Goal: Information Seeking & Learning: Check status

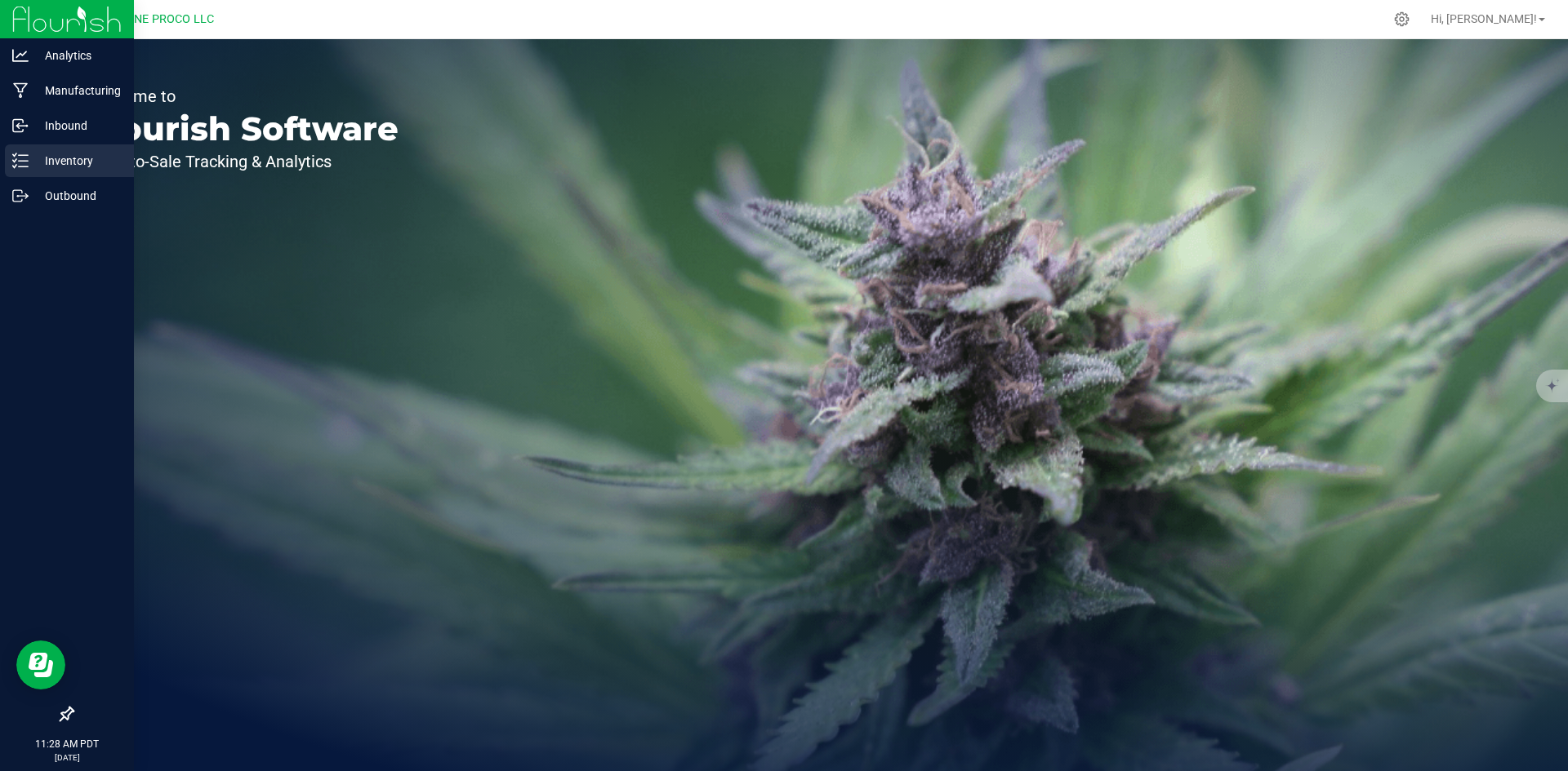
click at [28, 165] on icon at bounding box center [20, 161] width 17 height 17
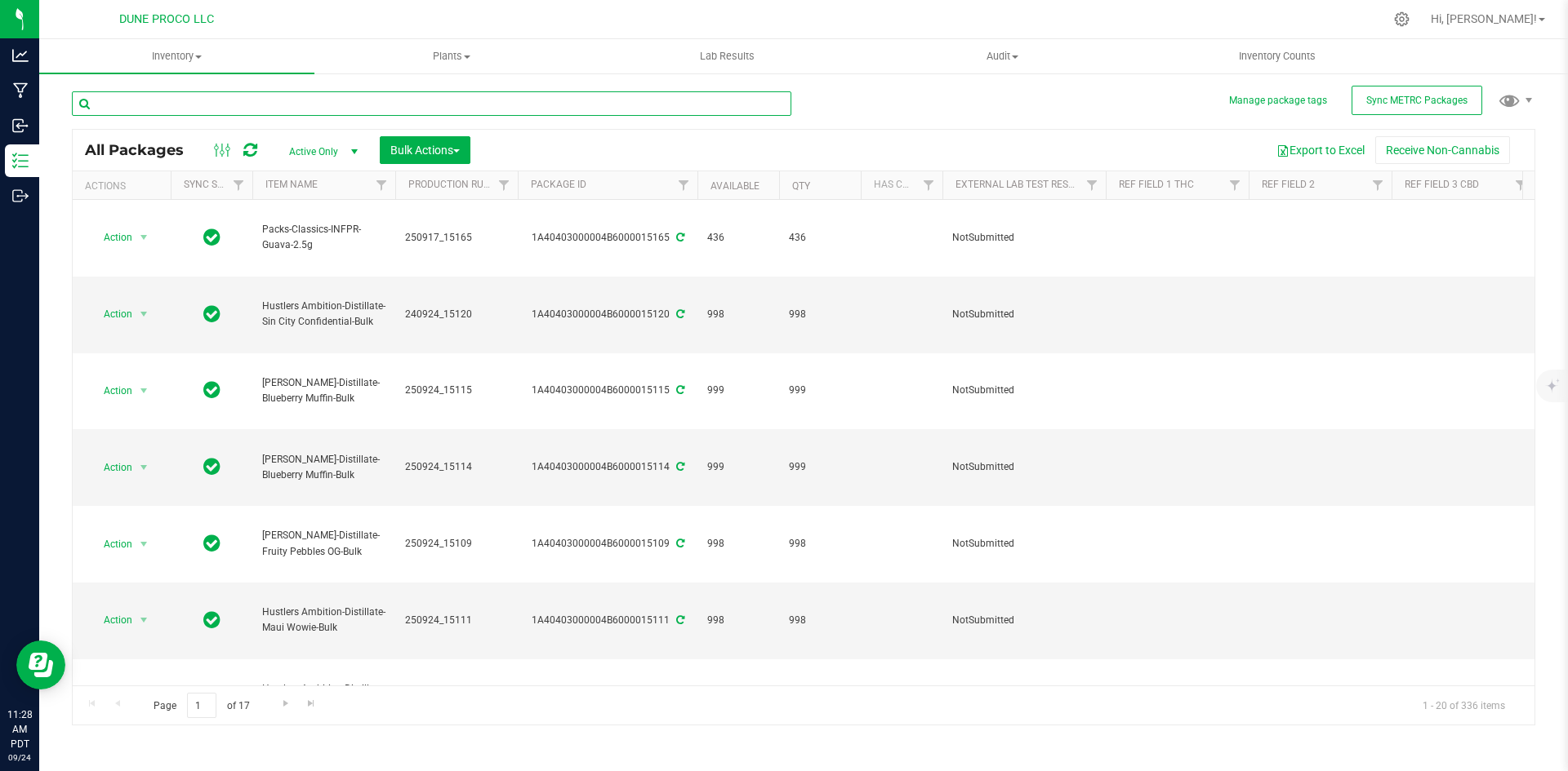
click at [481, 107] on input "text" at bounding box center [431, 104] width 720 height 24
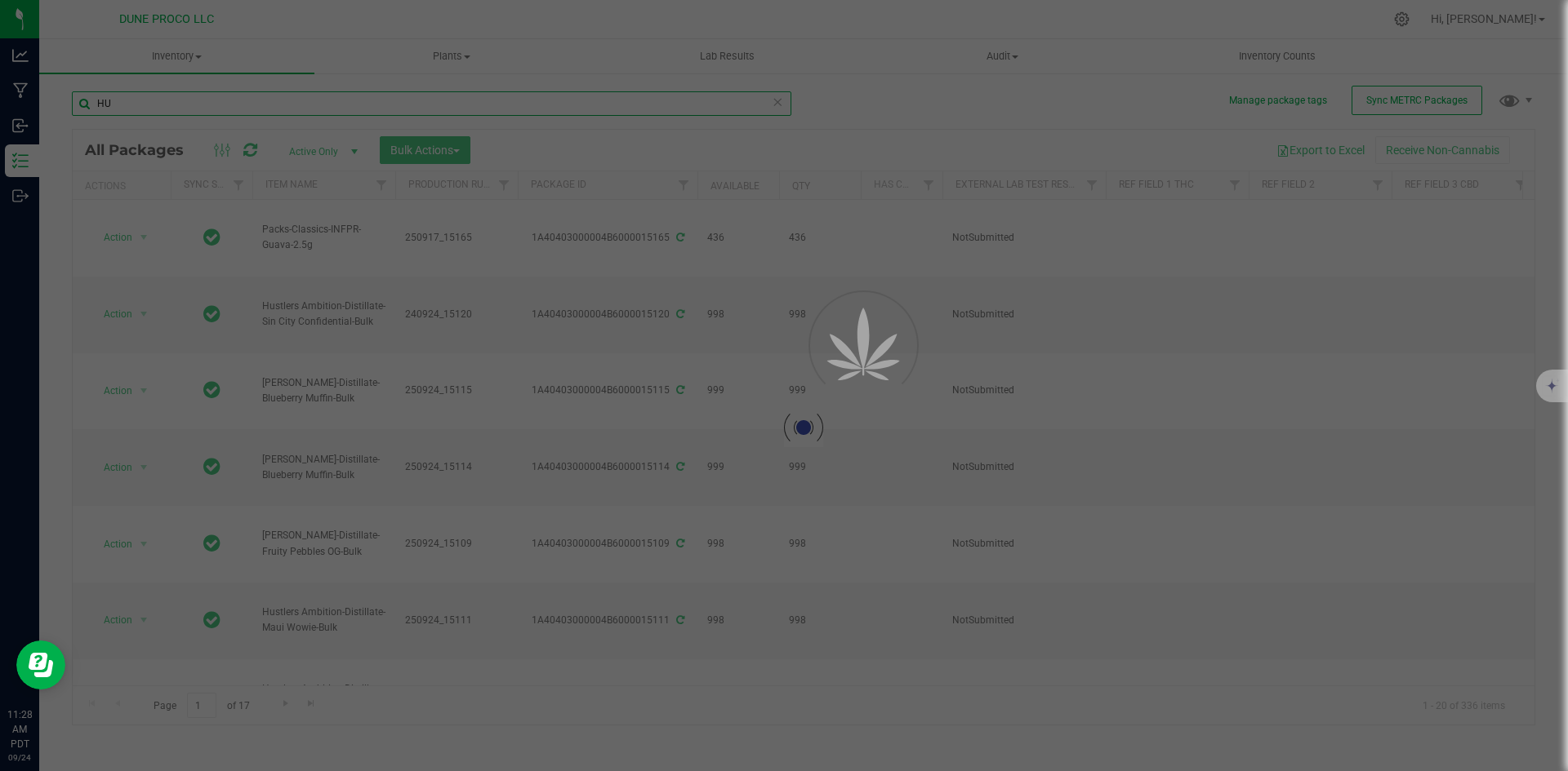
type input "H"
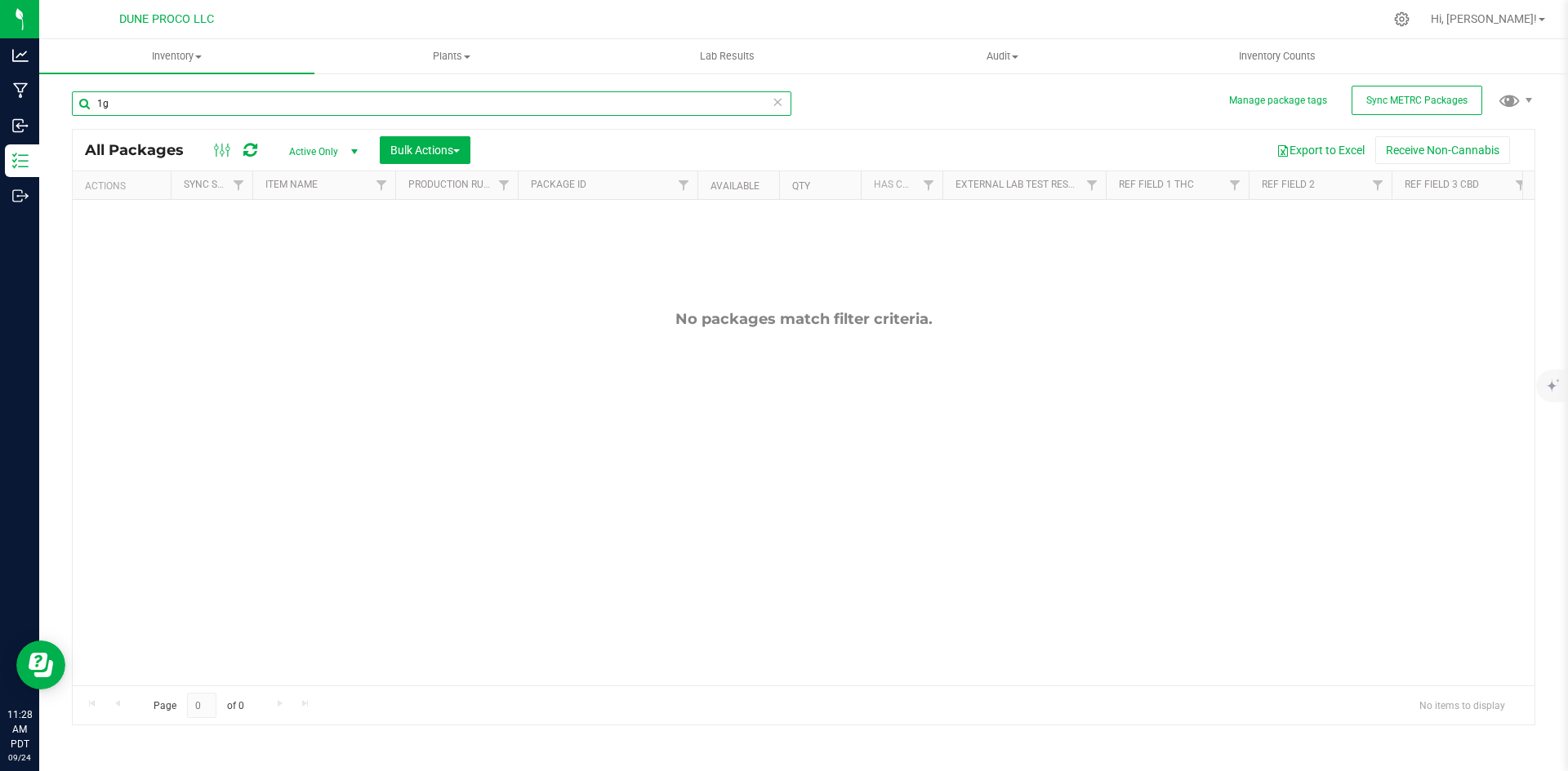
type input "1"
type input "HUST_Cart"
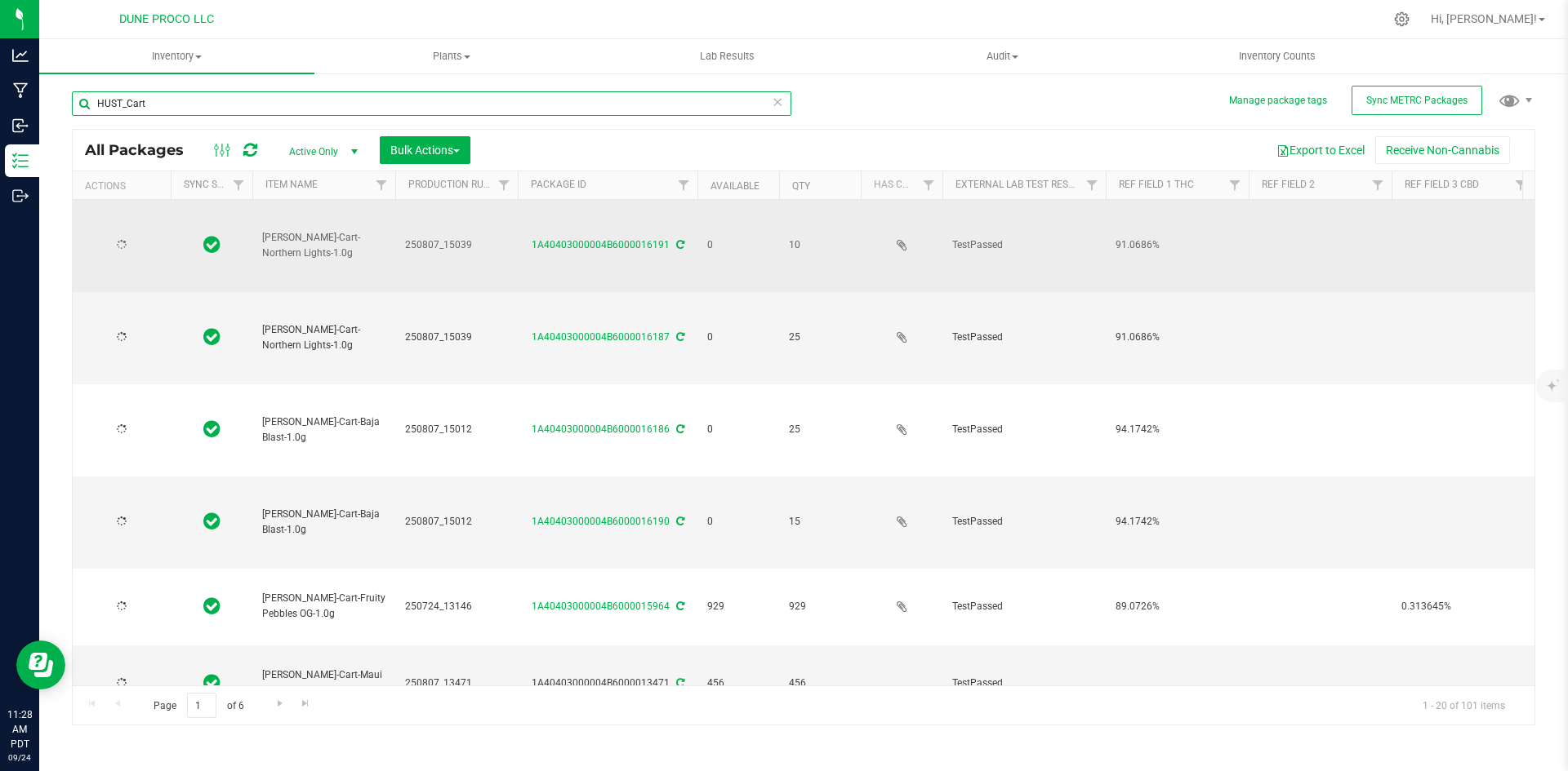
type input "[DATE]"
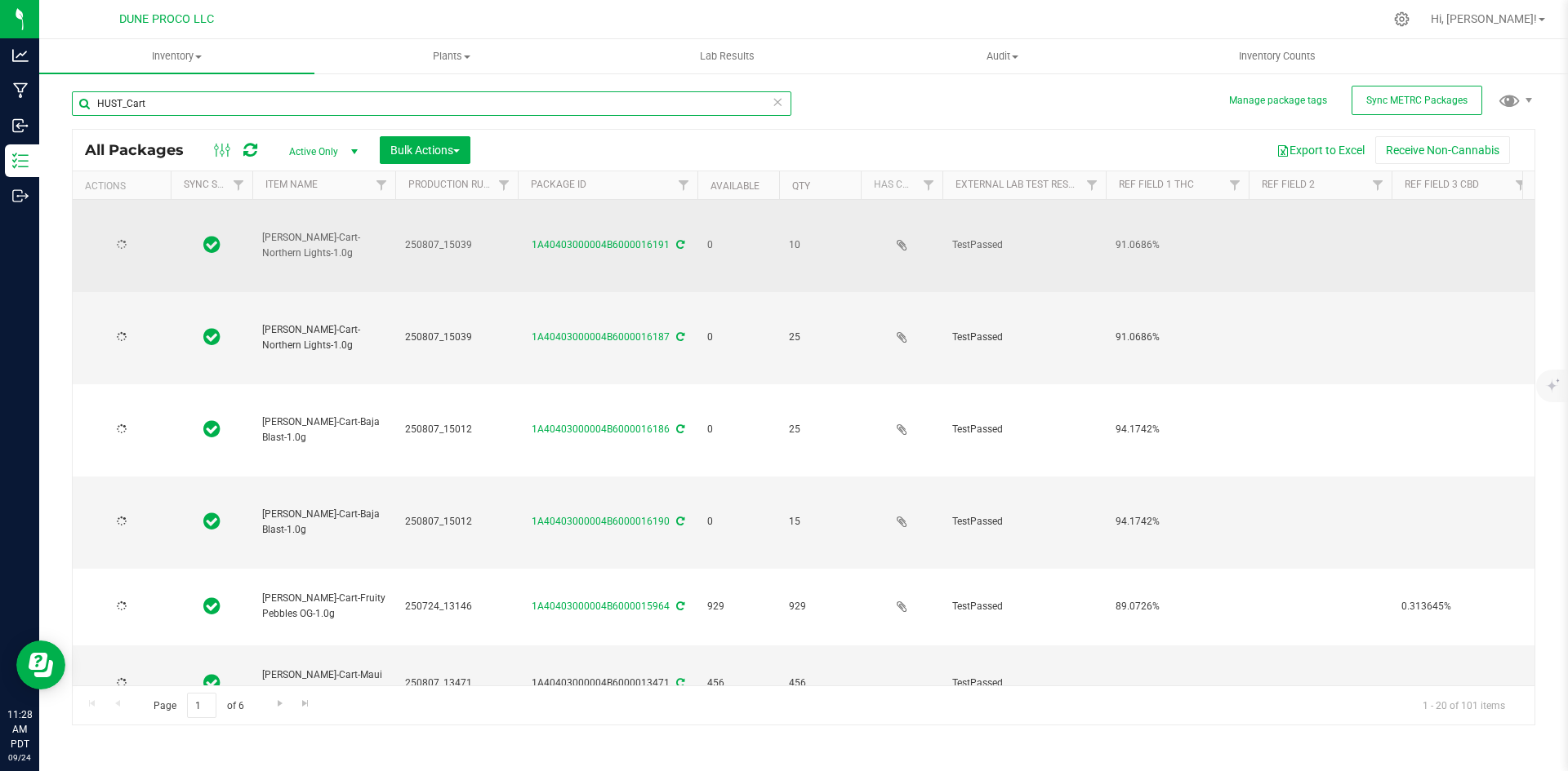
type input "[DATE]"
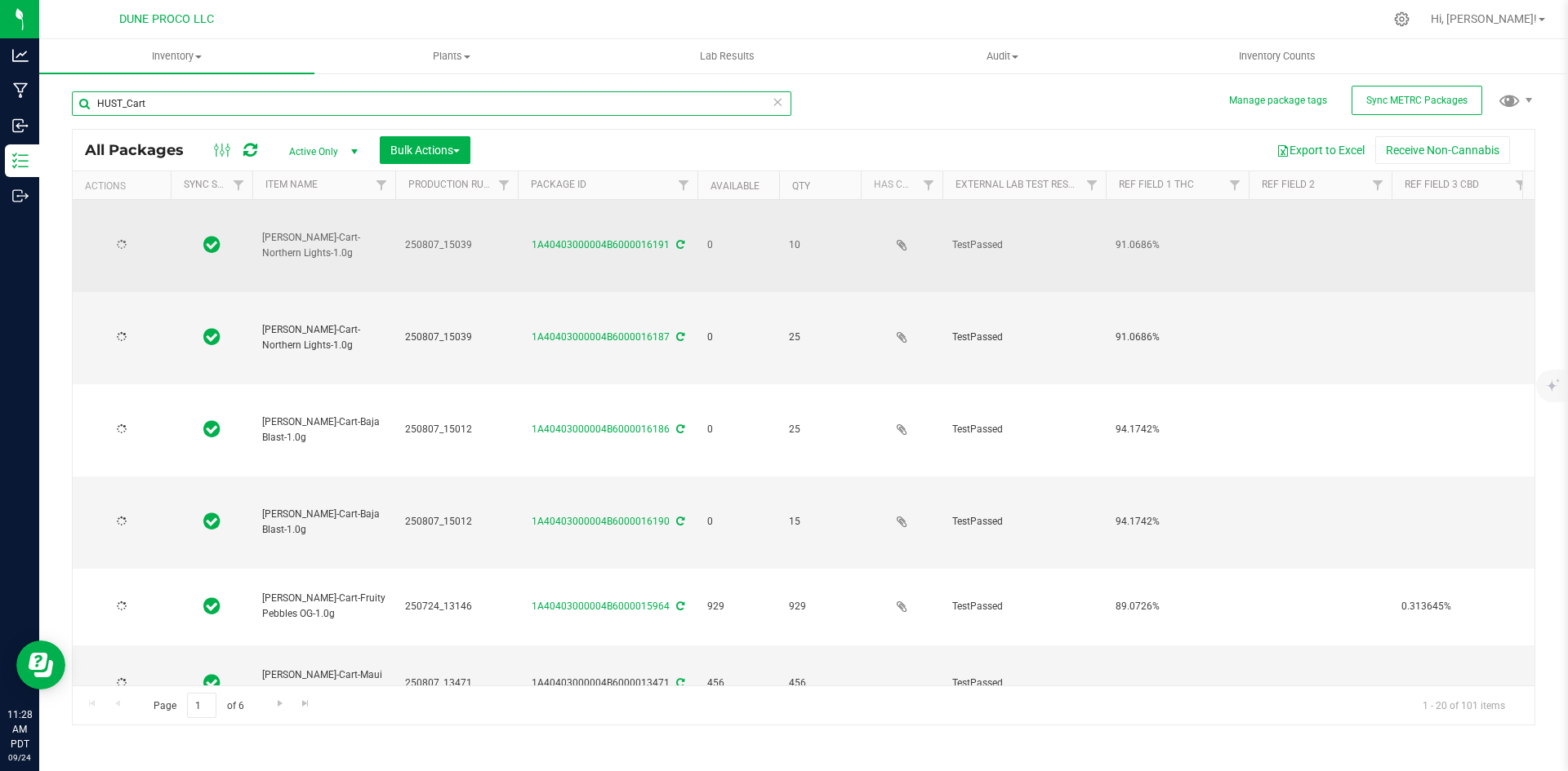
type input "[DATE]"
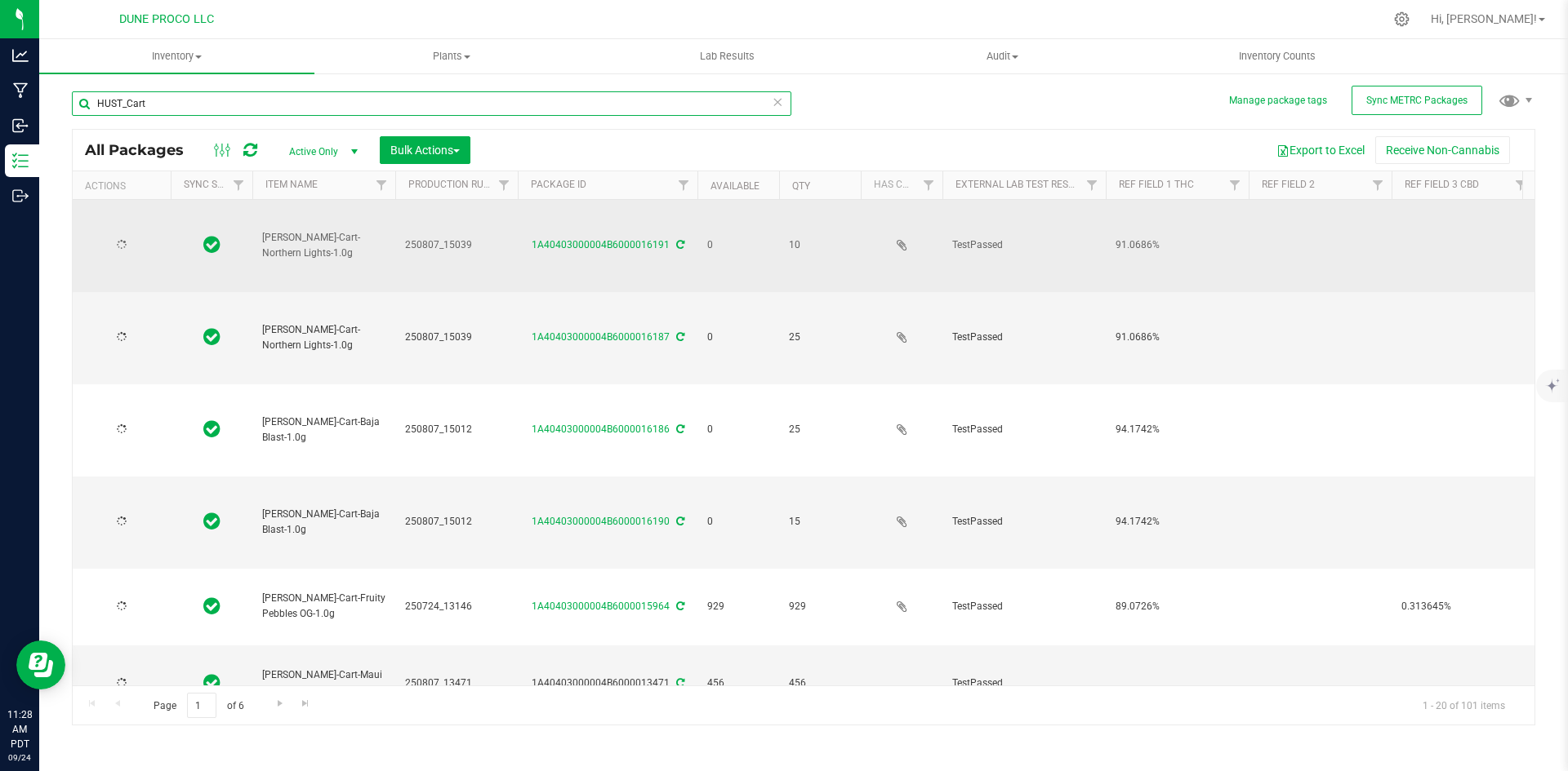
type input "[DATE]"
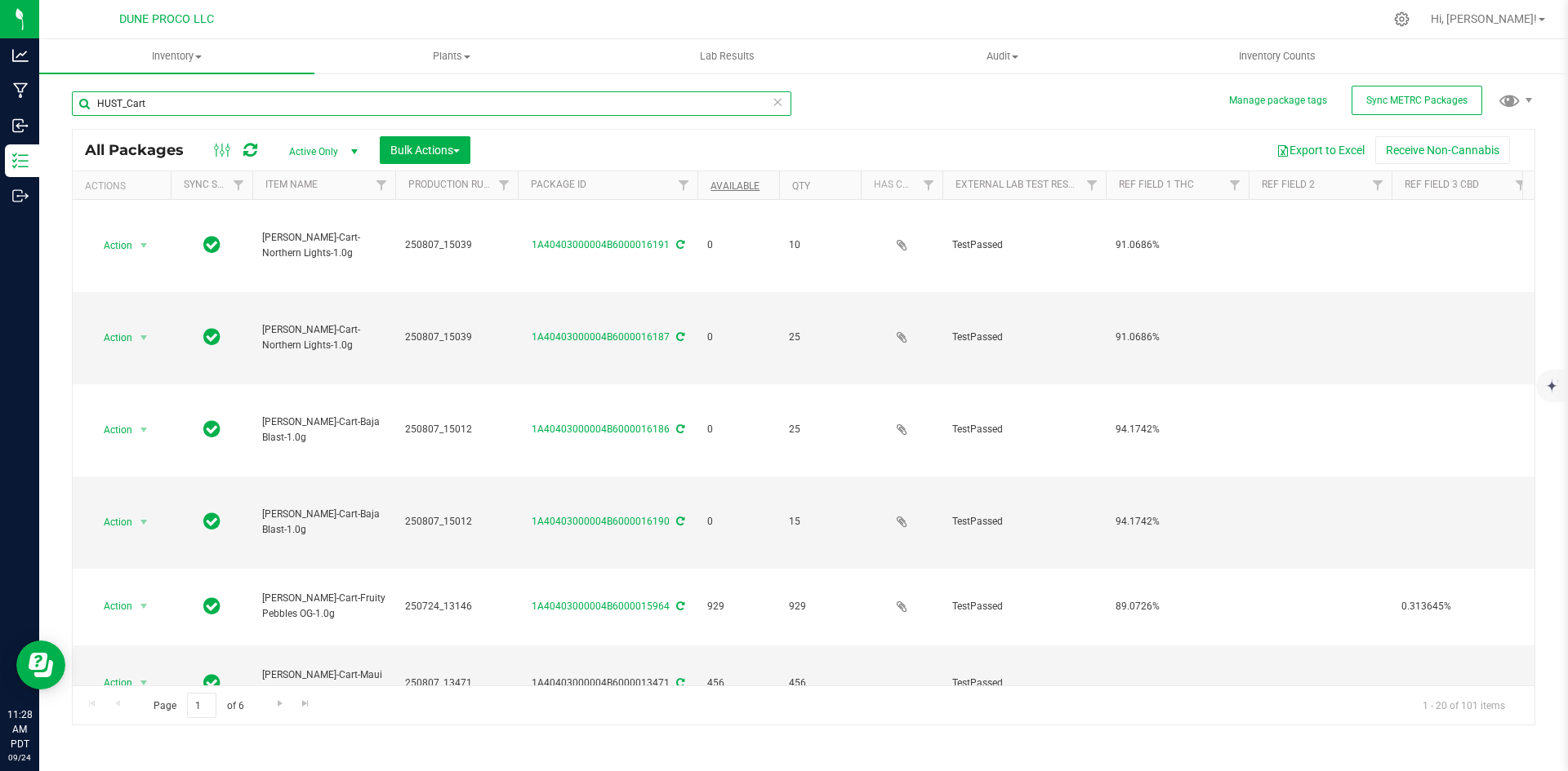
type input "HUST_Cart"
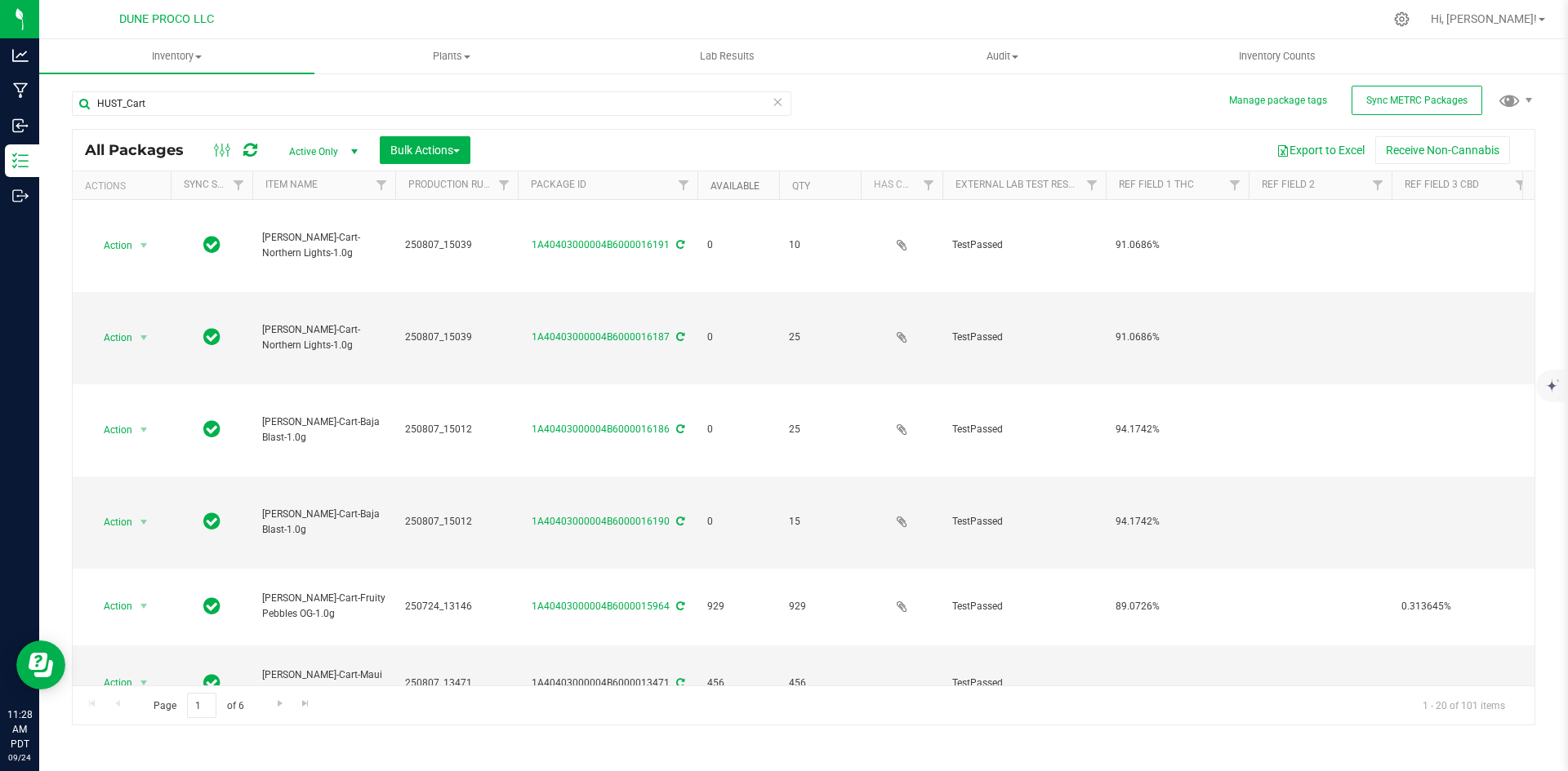
click at [728, 188] on link "Available" at bounding box center [735, 185] width 49 height 11
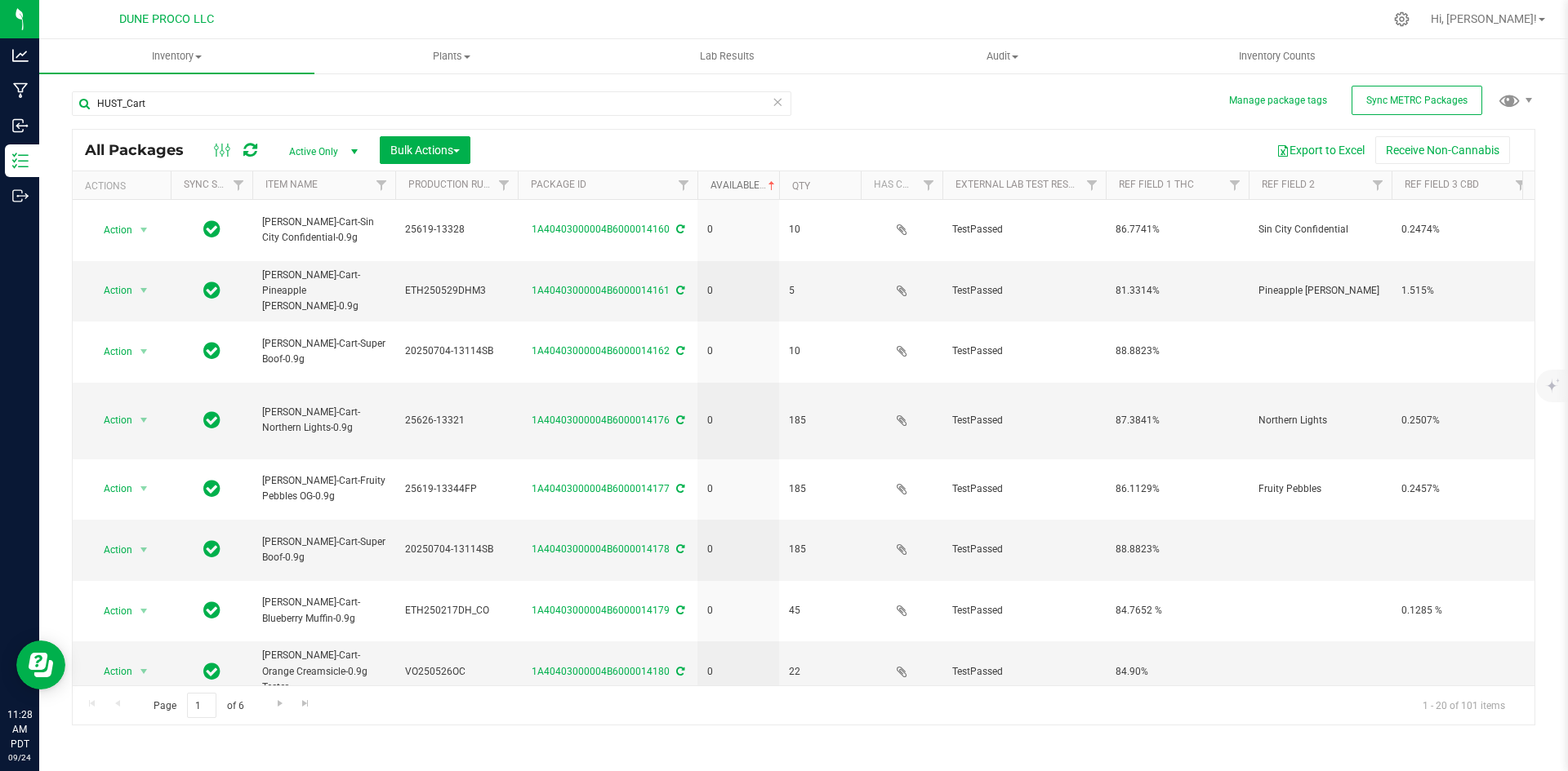
click at [728, 188] on link "Available" at bounding box center [743, 184] width 67 height 11
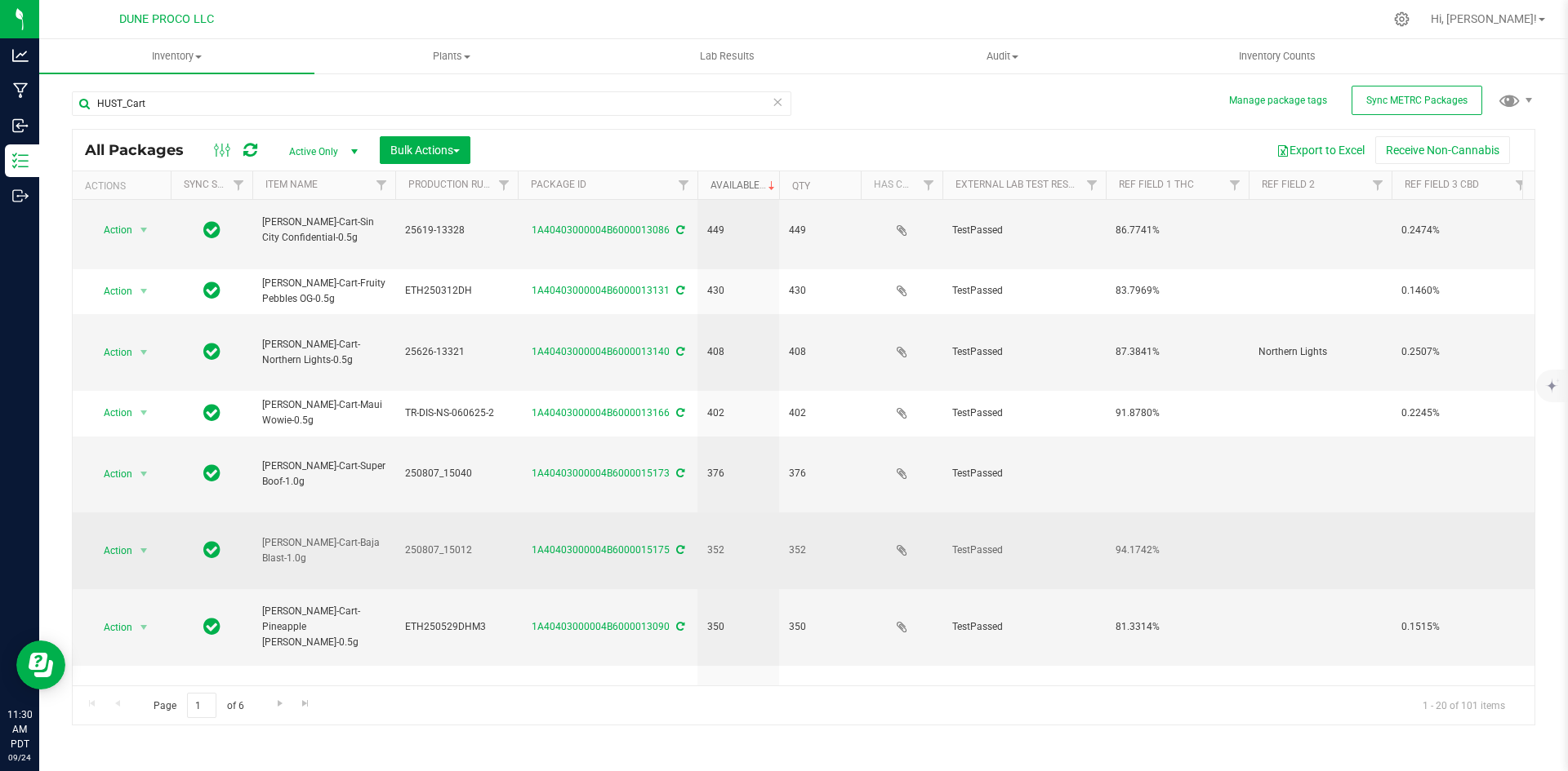
scroll to position [430, 0]
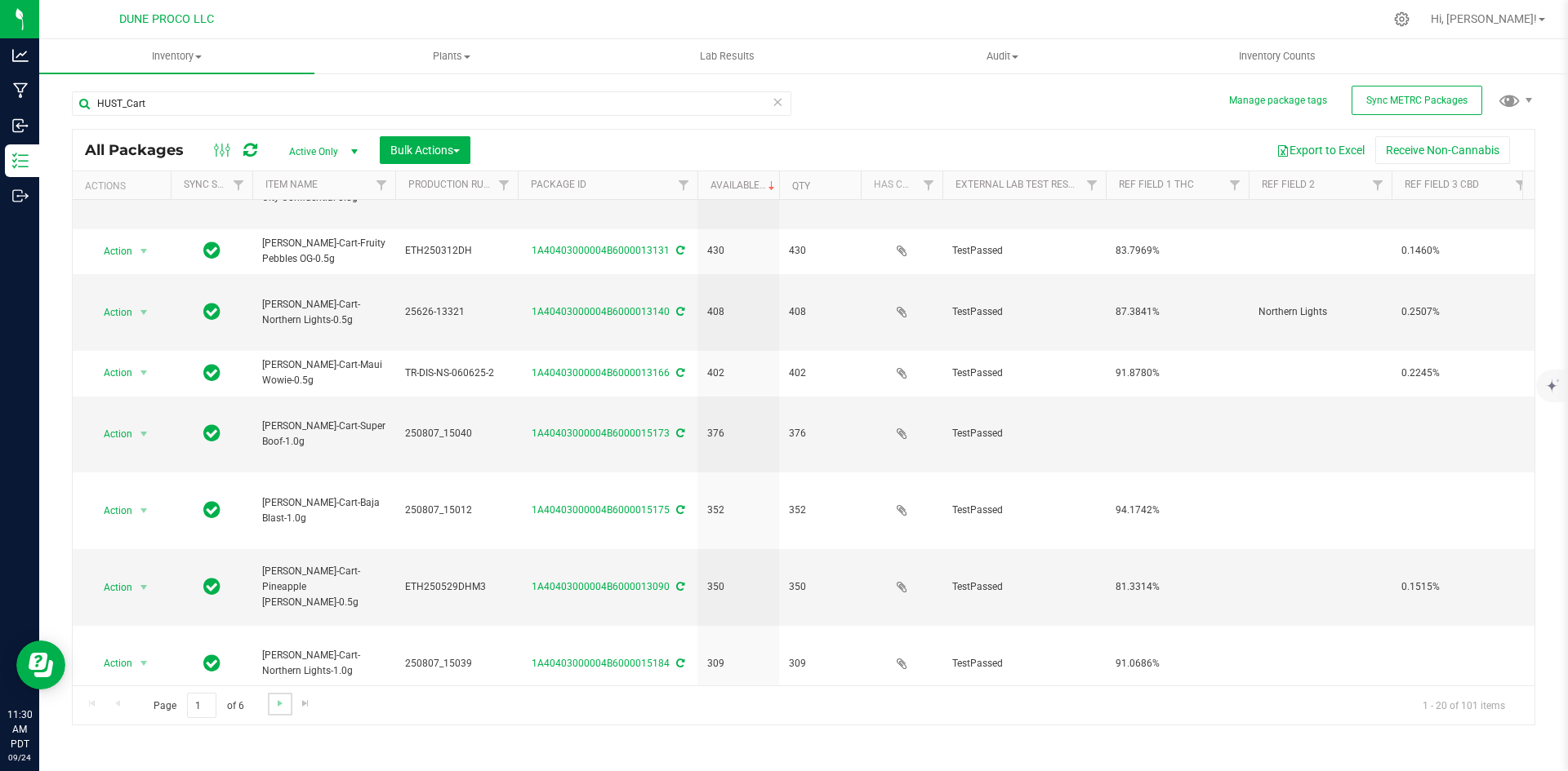
click at [276, 695] on link "Go to the next page" at bounding box center [279, 704] width 24 height 22
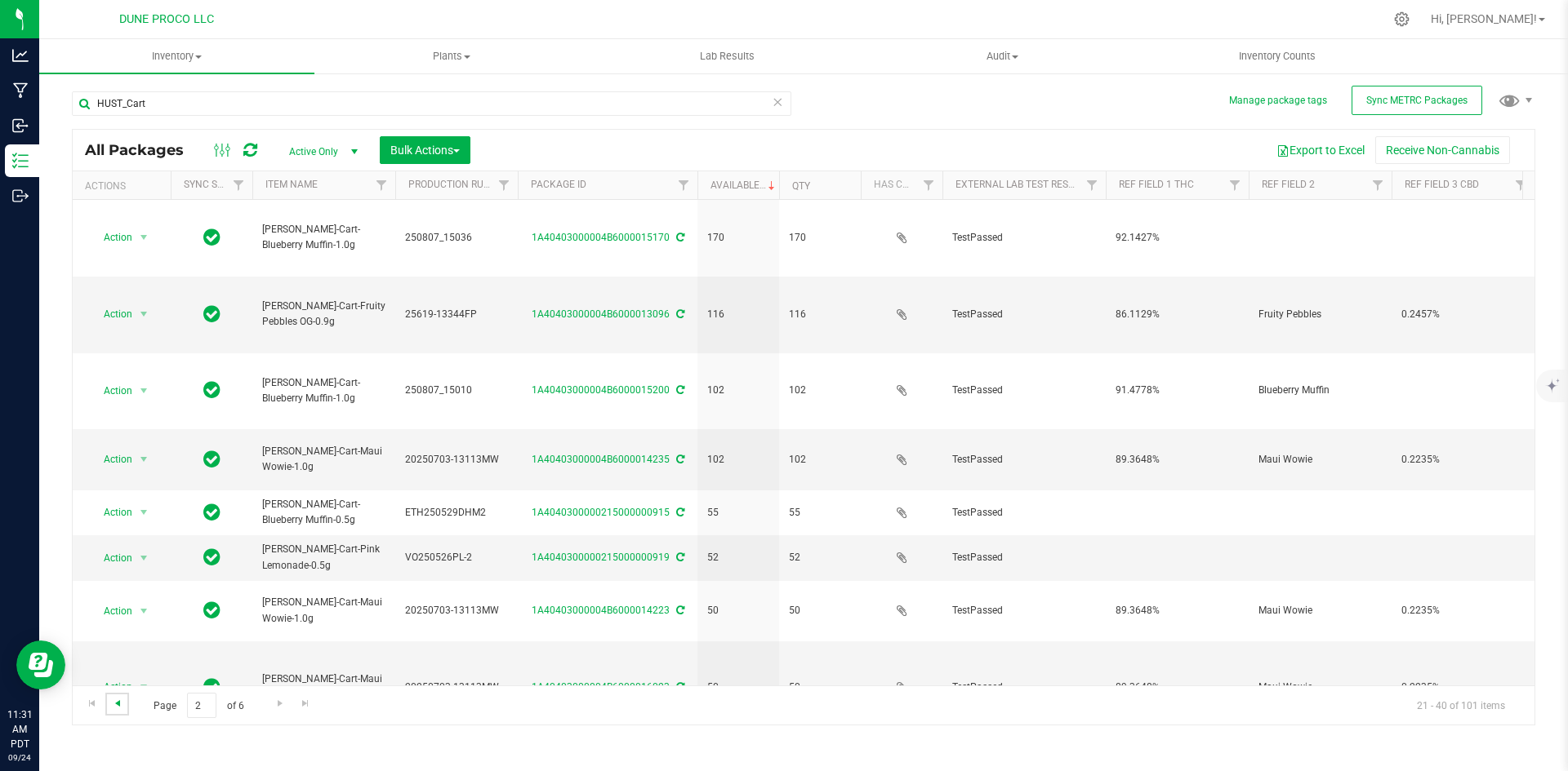
click at [122, 702] on span "Go to the previous page" at bounding box center [117, 703] width 13 height 13
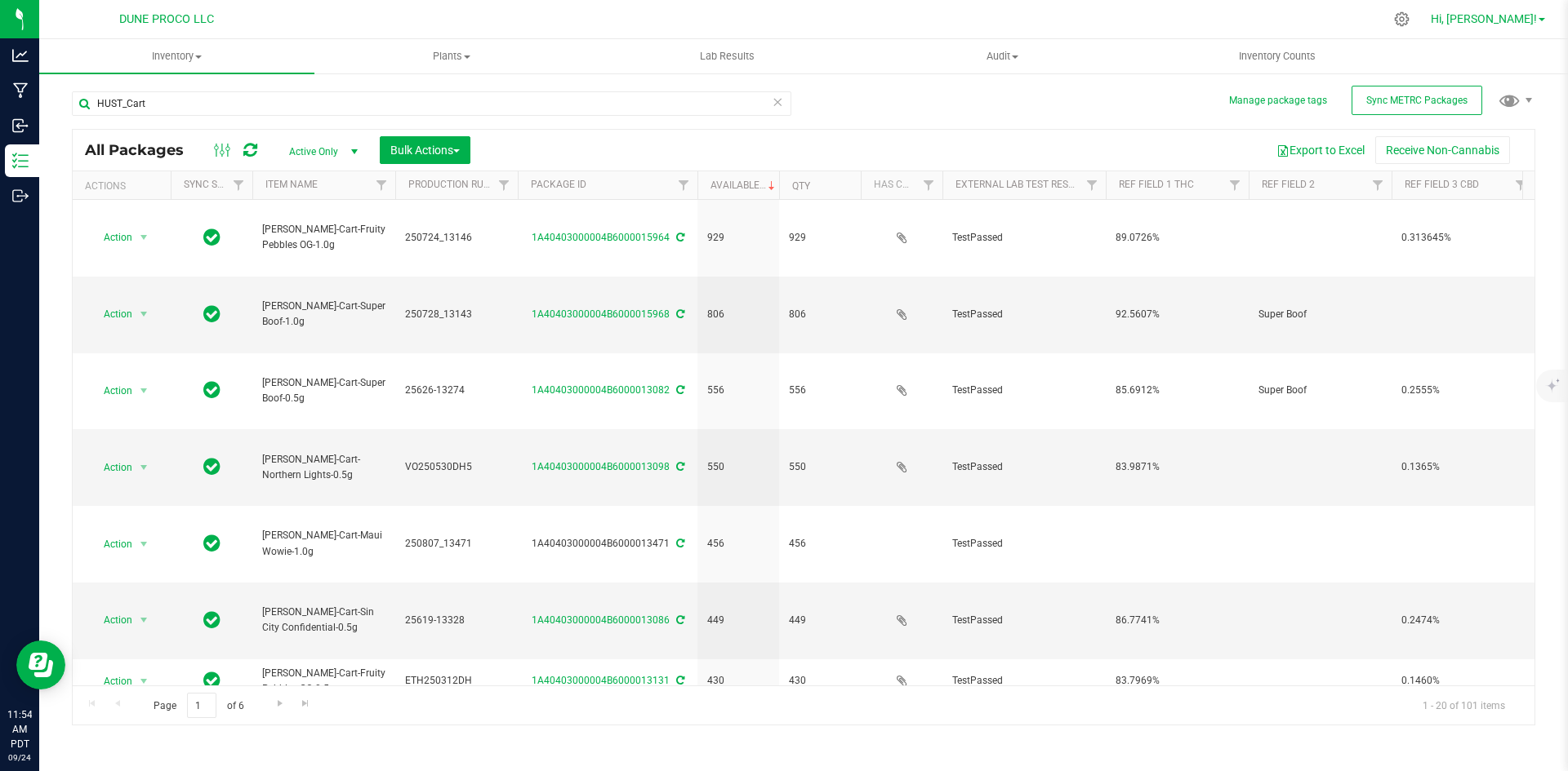
click at [1502, 24] on span "Hi, [PERSON_NAME]!" at bounding box center [1483, 18] width 106 height 13
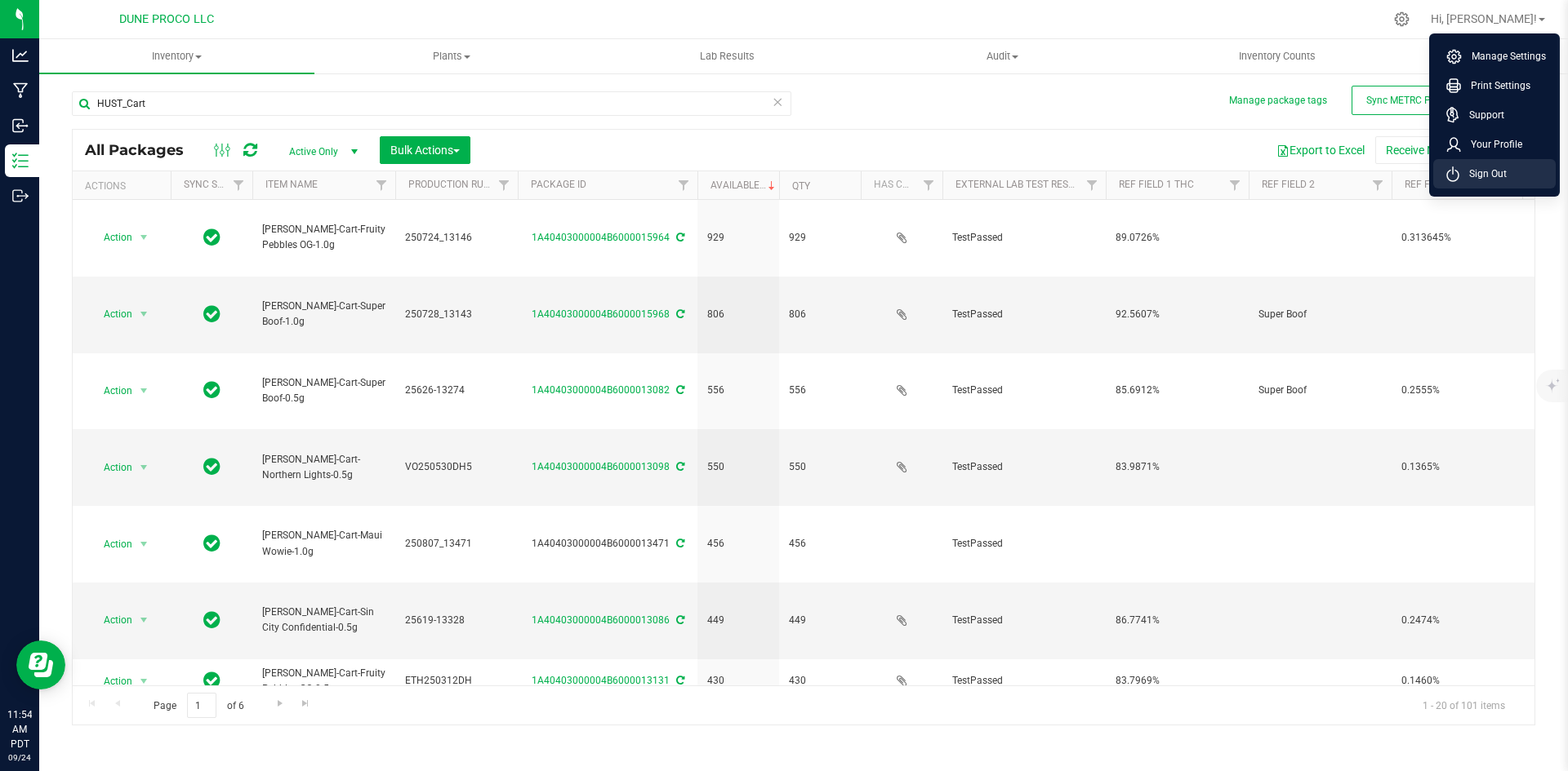
click at [1481, 171] on span "Sign Out" at bounding box center [1483, 174] width 47 height 17
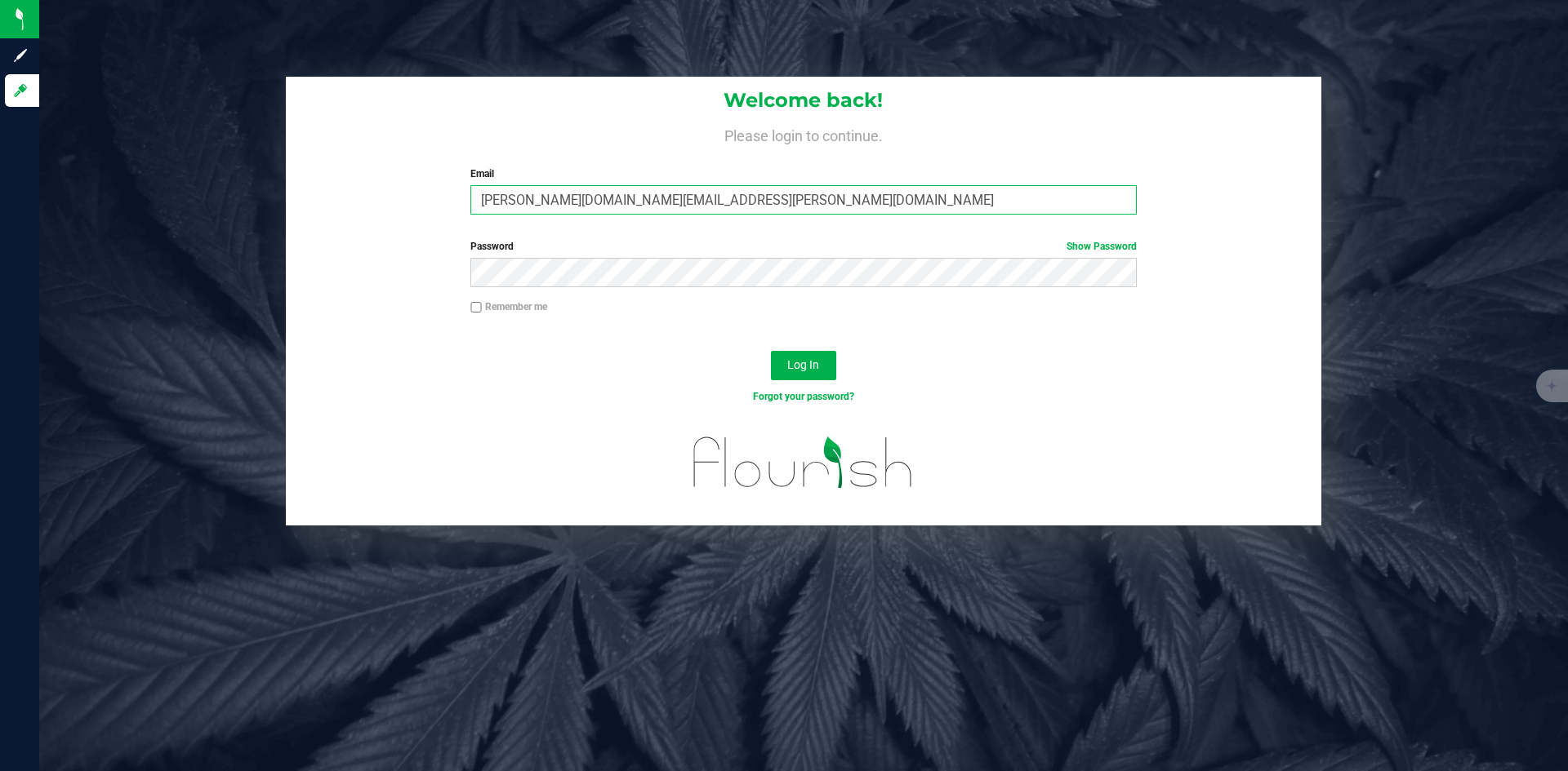
click at [561, 208] on input "[PERSON_NAME][DOMAIN_NAME][EMAIL_ADDRESS][PERSON_NAME][DOMAIN_NAME]" at bounding box center [803, 200] width 666 height 30
click at [571, 205] on input "[PERSON_NAME][DOMAIN_NAME][EMAIL_ADDRESS][PERSON_NAME][DOMAIN_NAME]" at bounding box center [803, 200] width 666 height 30
type input "[PERSON_NAME][EMAIL_ADDRESS][PERSON_NAME][DOMAIN_NAME]"
click at [770, 351] on button "Log In" at bounding box center [803, 366] width 66 height 30
